Goal: Answer question/provide support

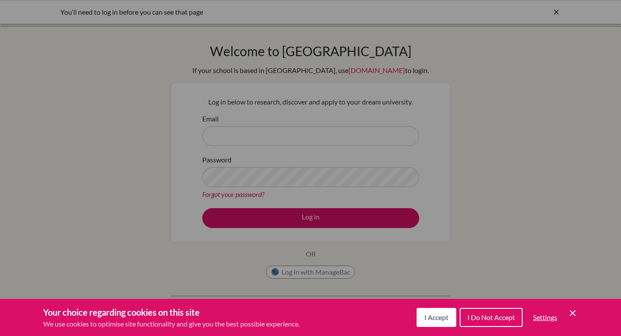
click at [434, 318] on span "I Accept" at bounding box center [436, 317] width 24 height 8
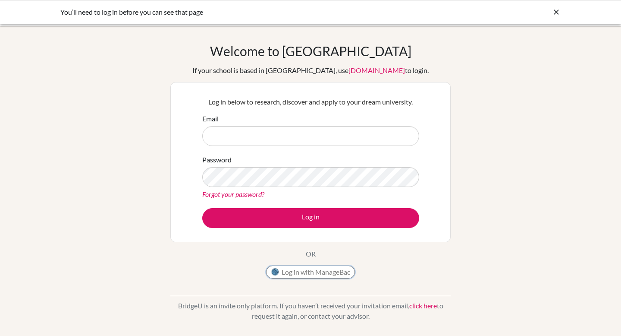
click at [305, 272] on button "Log in with ManageBac" at bounding box center [310, 271] width 89 height 13
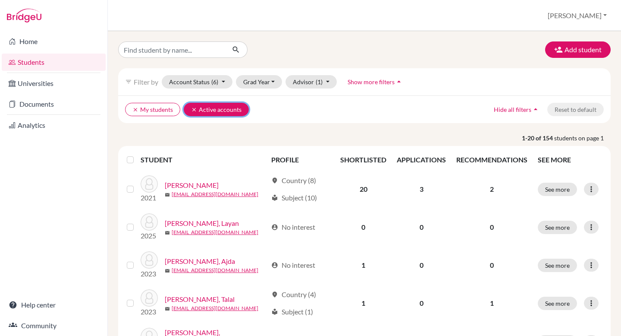
click at [191, 109] on icon "clear" at bounding box center [194, 110] width 6 height 6
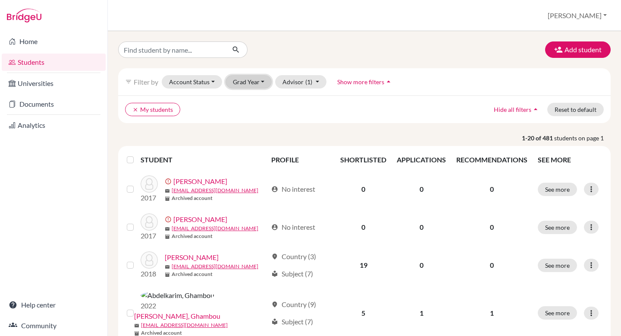
click at [244, 83] on button "Grad Year" at bounding box center [249, 81] width 47 height 13
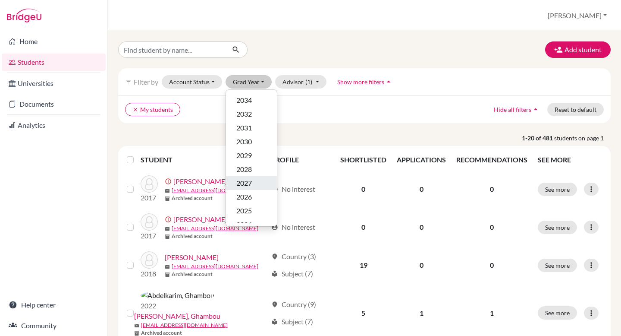
click at [242, 181] on span "2027" at bounding box center [244, 183] width 16 height 10
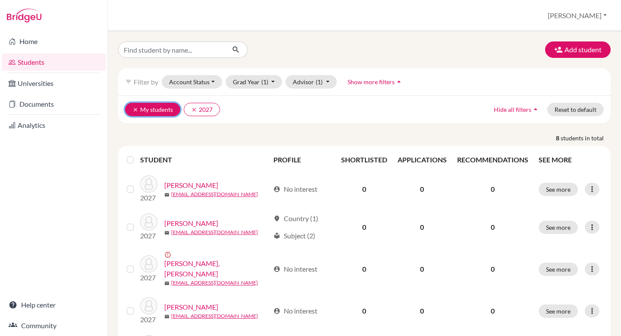
click at [135, 108] on icon "clear" at bounding box center [135, 110] width 6 height 6
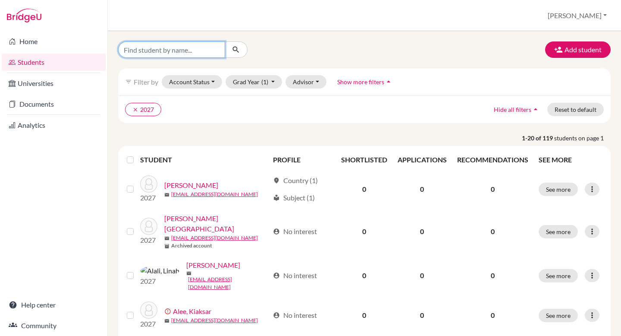
click at [156, 51] on input "Find student by name..." at bounding box center [171, 49] width 107 height 16
type input "ella"
click at [237, 46] on icon "submit" at bounding box center [236, 49] width 9 height 9
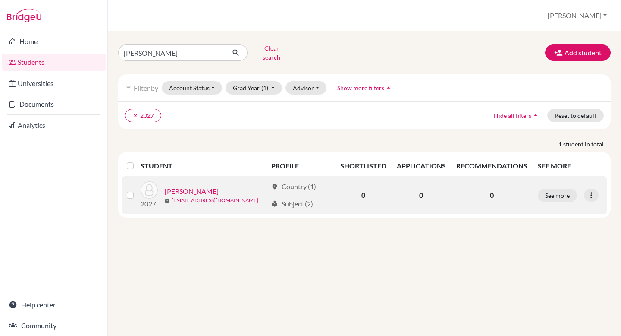
click at [180, 186] on link "Kimel, Ella" at bounding box center [192, 191] width 54 height 10
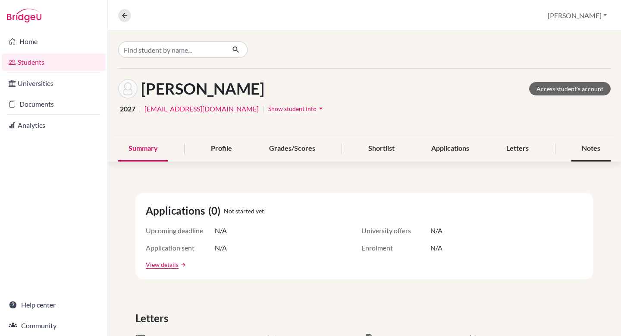
click at [600, 143] on div "Notes" at bounding box center [591, 148] width 39 height 25
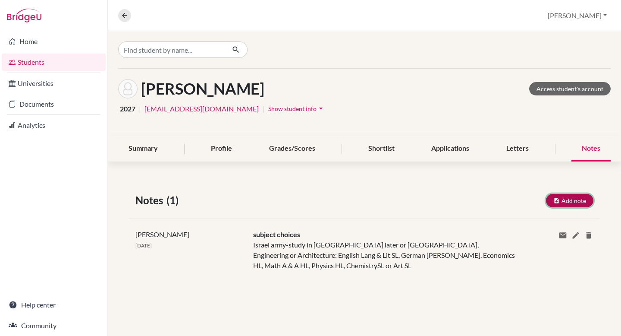
click at [575, 194] on button "Add note" at bounding box center [569, 200] width 47 height 13
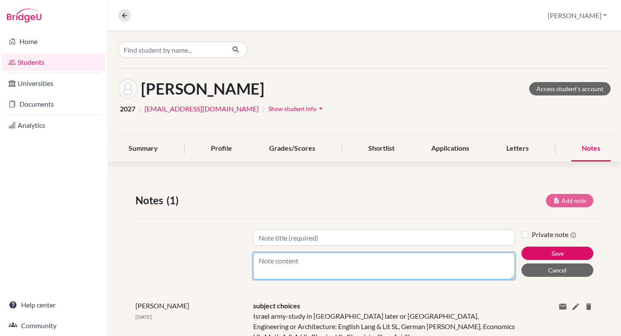
click at [292, 257] on textarea "Content" at bounding box center [384, 265] width 262 height 27
paste textarea "As discussed, here is the link where you can do some searches for practicum, bu…"
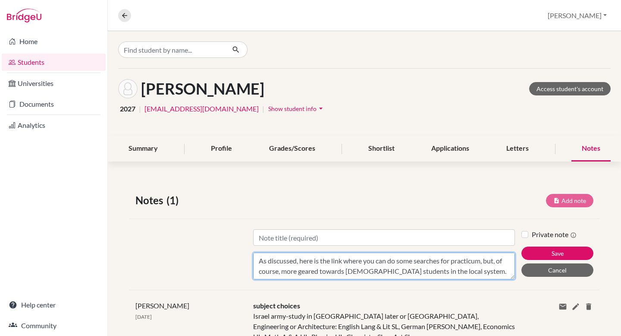
scroll to position [58, 0]
type textarea "As discussed, here is the link where you can do some searches for practicum, bu…"
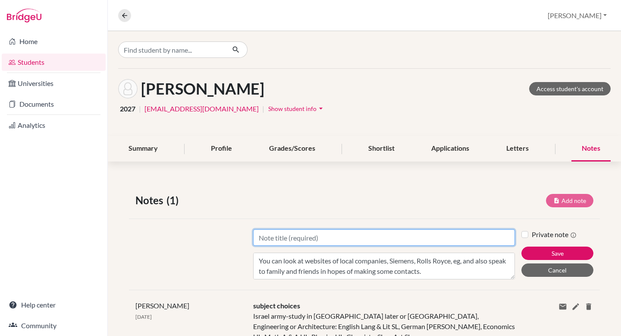
click at [277, 237] on input "Title" at bounding box center [384, 237] width 262 height 16
drag, startPoint x: 429, startPoint y: 240, endPoint x: 246, endPoint y: 239, distance: 182.9
click at [246, 239] on div "Title Interested in work experience in the field of engineering Content As disc…" at bounding box center [364, 253] width 471 height 71
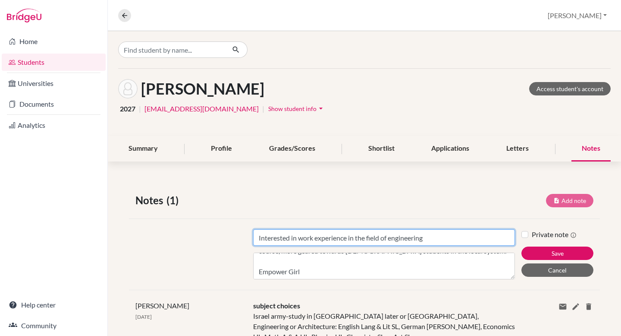
scroll to position [0, 0]
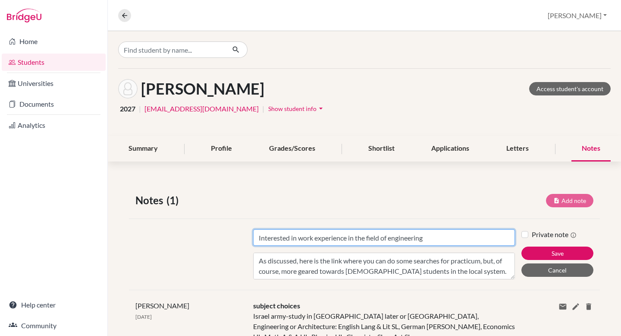
type input "Interested in work experience in the field of engineering"
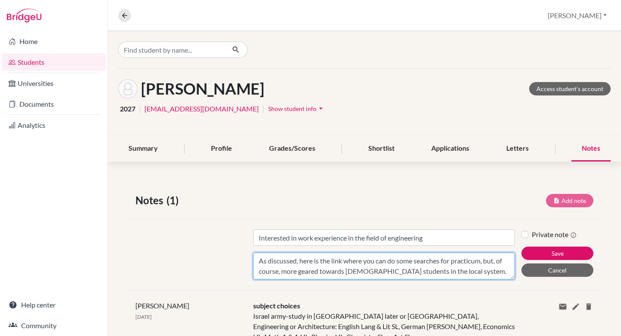
click at [260, 260] on textarea "As discussed, here is the link where you can do some searches for practicum, bu…" at bounding box center [384, 265] width 262 height 27
click at [260, 256] on textarea "As discussed, here is the link where you can do some searches for practicum, bu…" at bounding box center [384, 265] width 262 height 27
paste textarea "Interested in work experience in the field of engineering"
type textarea "Interested in work experience in the field of engineering As discussed, here is…"
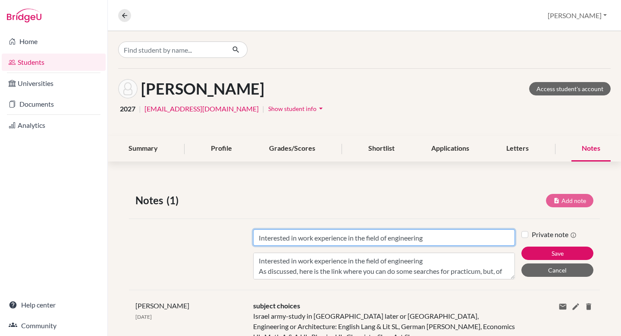
drag, startPoint x: 439, startPoint y: 241, endPoint x: 267, endPoint y: 225, distance: 173.3
click at [267, 225] on div "Title Interested in work experience in the field of engineering Content Interes…" at bounding box center [364, 253] width 471 height 71
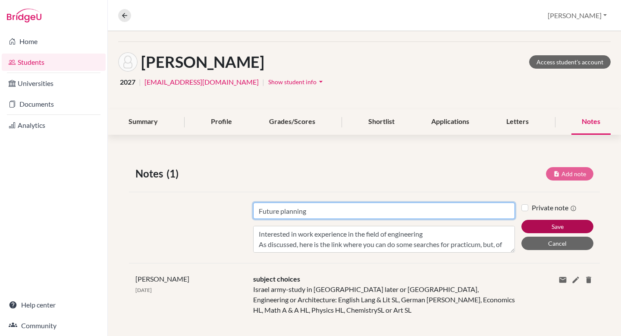
type input "Future planning"
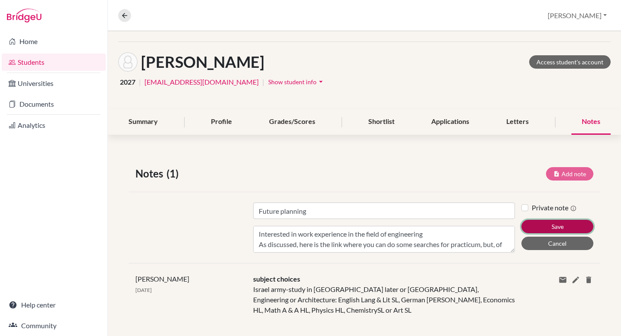
click at [559, 225] on button "Save" at bounding box center [558, 226] width 72 height 13
